Goal: Transaction & Acquisition: Purchase product/service

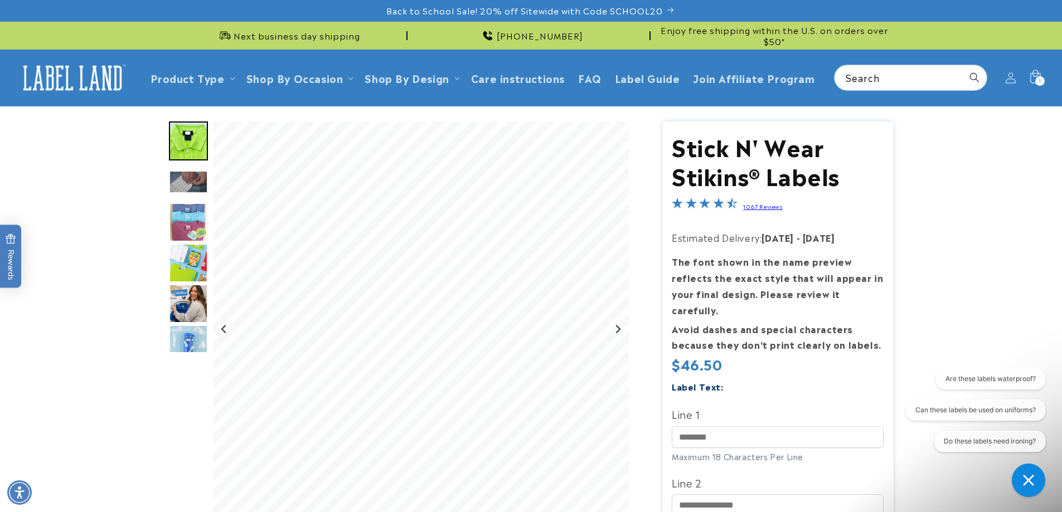
click at [1034, 81] on icon at bounding box center [1035, 78] width 25 height 25
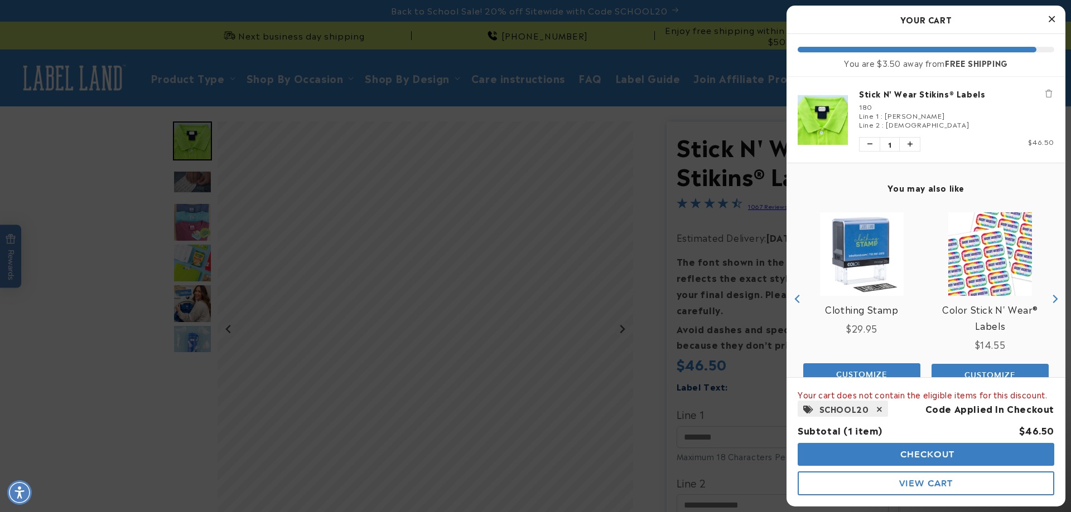
click at [877, 409] on icon at bounding box center [880, 410] width 6 height 8
